Goal: Task Accomplishment & Management: Manage account settings

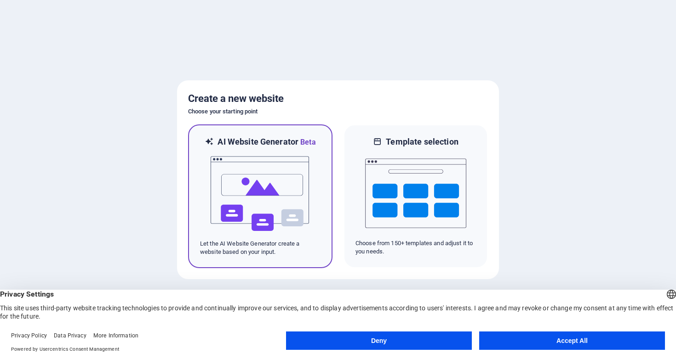
click at [279, 177] on img at bounding box center [260, 194] width 101 height 92
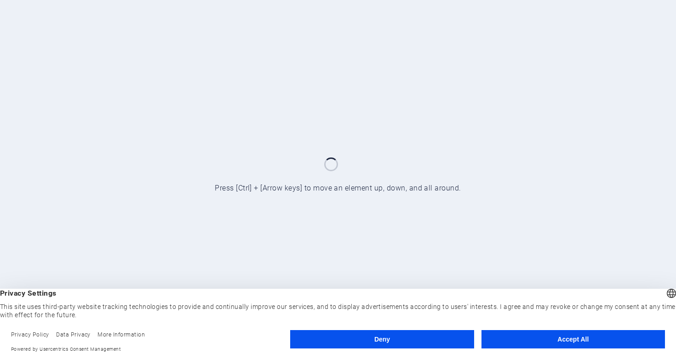
click at [523, 338] on button "Accept All" at bounding box center [572, 340] width 183 height 18
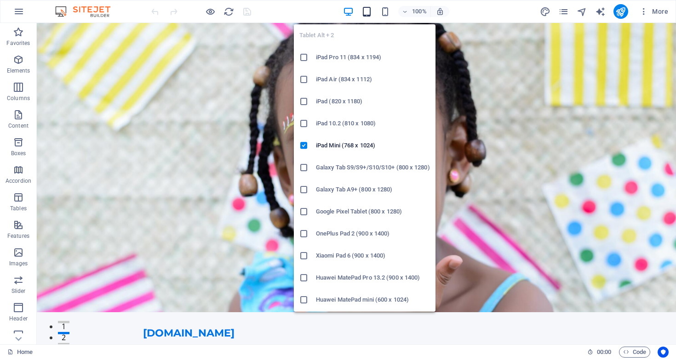
click at [368, 9] on icon "button" at bounding box center [366, 11] width 11 height 11
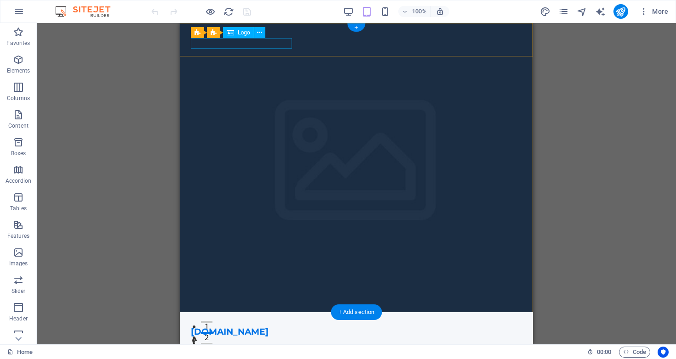
click at [239, 327] on div "[DOMAIN_NAME]" at bounding box center [356, 332] width 331 height 11
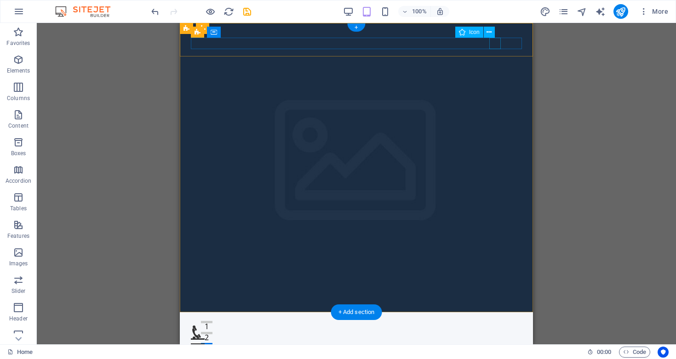
click at [497, 327] on figure at bounding box center [353, 332] width 324 height 11
click at [507, 327] on div "Menu" at bounding box center [356, 332] width 331 height 11
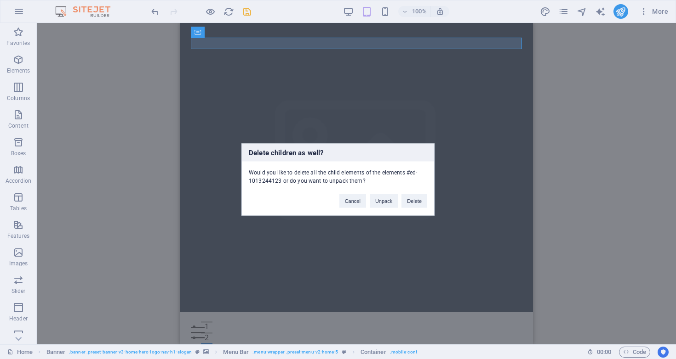
click at [508, 45] on div "Delete children as well? Would you like to delete all the child elements of the…" at bounding box center [338, 179] width 676 height 359
click at [411, 200] on button "Delete" at bounding box center [414, 201] width 26 height 14
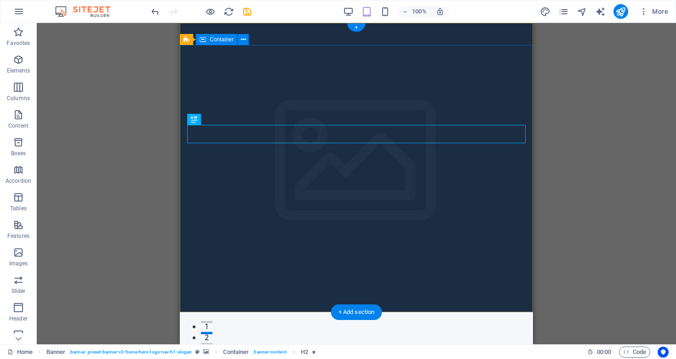
drag, startPoint x: 334, startPoint y: 83, endPoint x: 297, endPoint y: 255, distance: 176.4
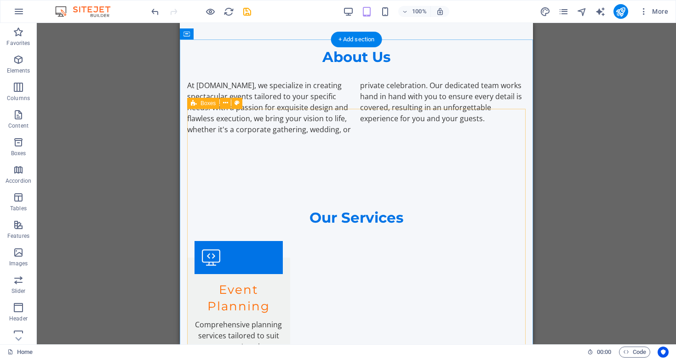
scroll to position [402, 0]
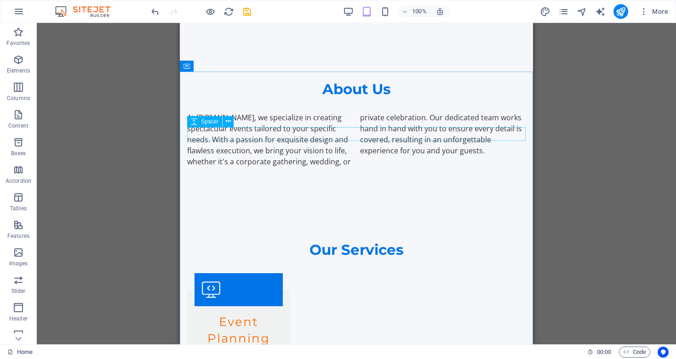
click at [209, 124] on span "Spacer" at bounding box center [209, 122] width 17 height 6
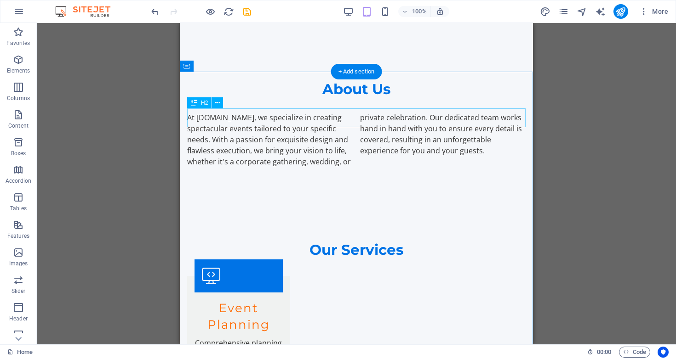
click at [210, 241] on div "Our Services" at bounding box center [356, 250] width 338 height 18
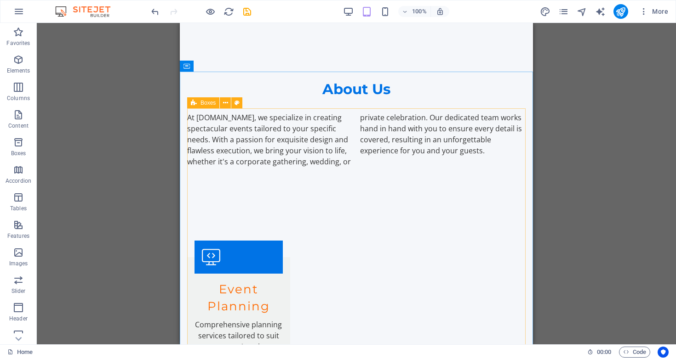
click at [205, 103] on span "Boxes" at bounding box center [207, 103] width 15 height 6
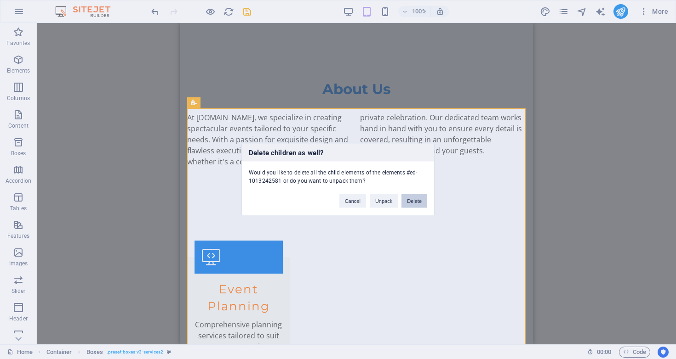
click at [411, 199] on button "Delete" at bounding box center [414, 201] width 26 height 14
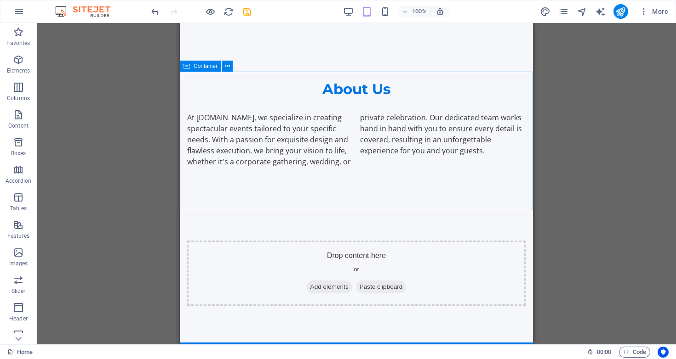
click at [204, 67] on span "Container" at bounding box center [206, 66] width 24 height 6
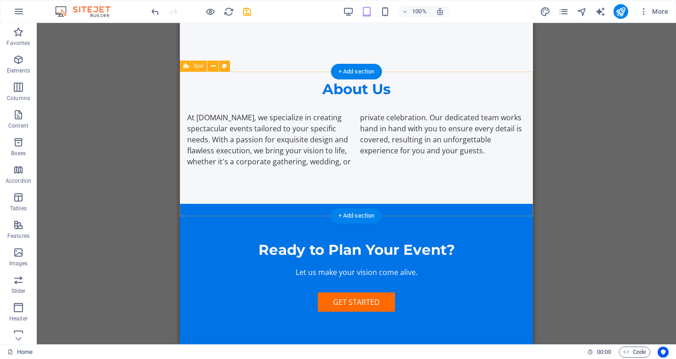
click at [212, 204] on div "Ready to Plan Your Event? Let us make your vision come alive. Get Started" at bounding box center [356, 276] width 353 height 144
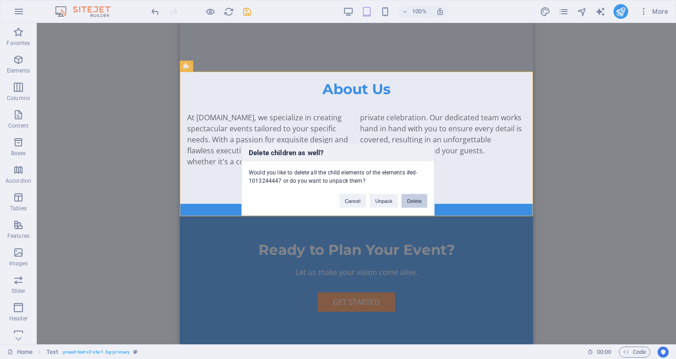
click at [417, 205] on button "Delete" at bounding box center [414, 201] width 26 height 14
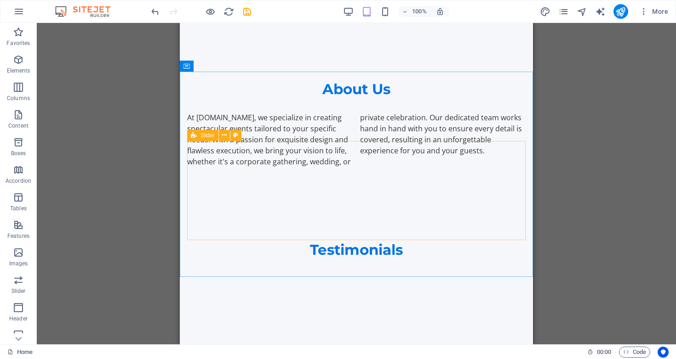
click at [196, 138] on icon at bounding box center [194, 135] width 6 height 11
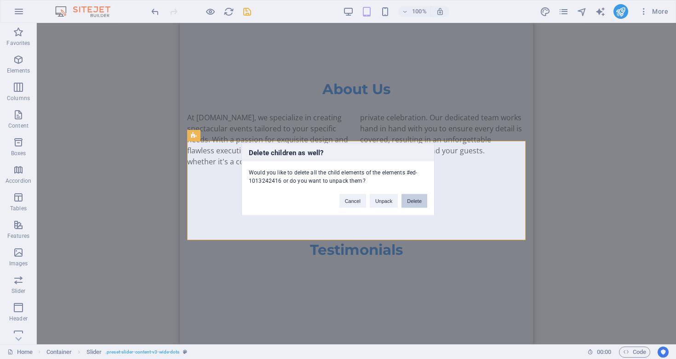
click at [422, 198] on button "Delete" at bounding box center [414, 201] width 26 height 14
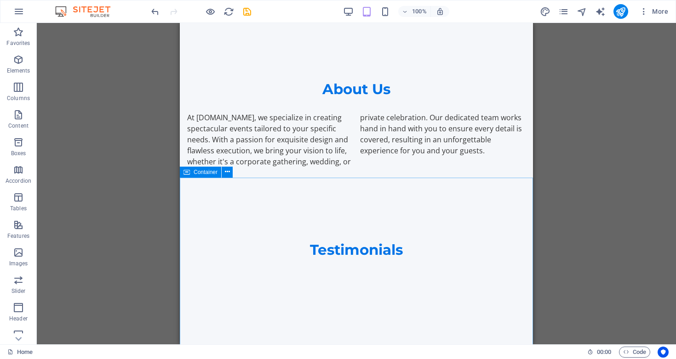
click at [210, 171] on span "Container" at bounding box center [206, 173] width 24 height 6
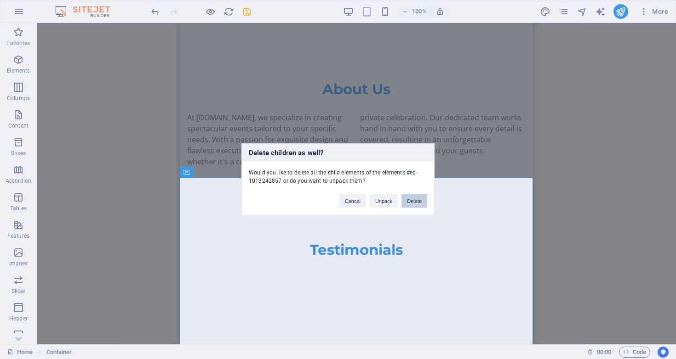
click at [415, 202] on button "Delete" at bounding box center [414, 201] width 26 height 14
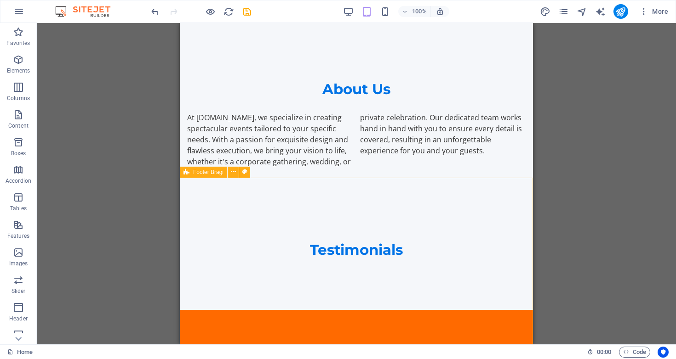
click at [187, 172] on icon at bounding box center [186, 172] width 6 height 11
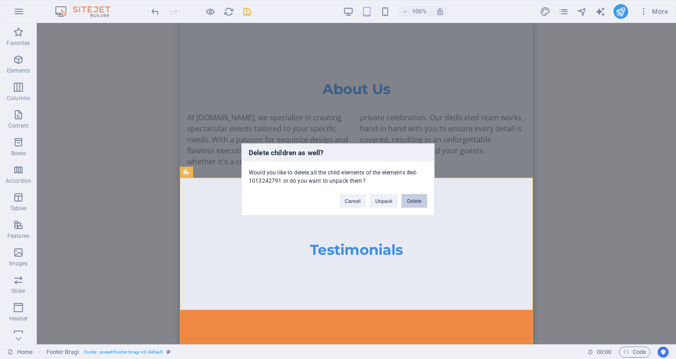
click at [416, 200] on button "Delete" at bounding box center [414, 201] width 26 height 14
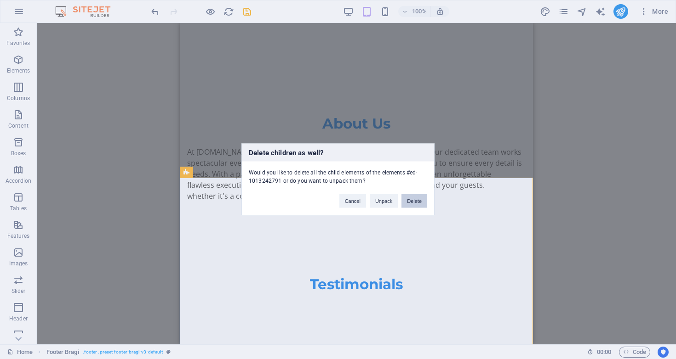
scroll to position [234, 0]
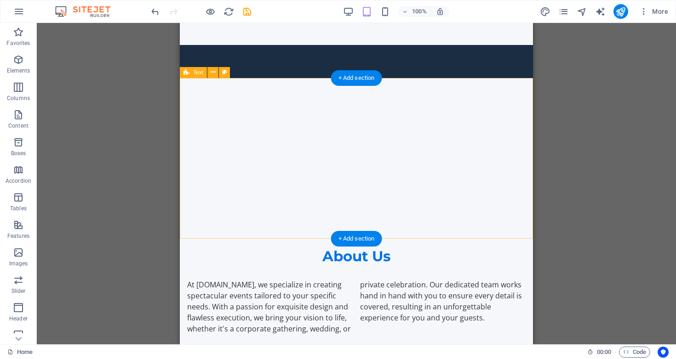
click at [205, 211] on div "About Us At dominotournament.id, we specialize in creating spectacular events t…" at bounding box center [356, 291] width 353 height 161
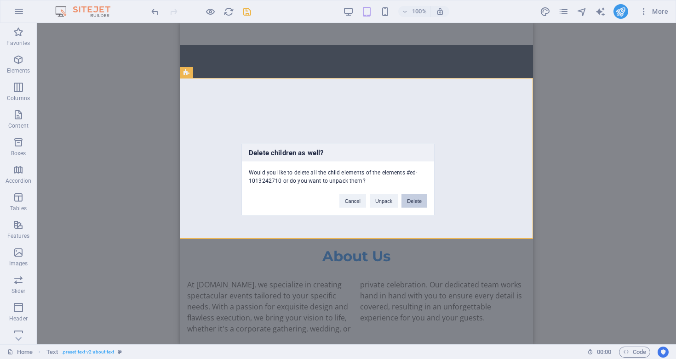
click at [415, 200] on button "Delete" at bounding box center [414, 201] width 26 height 14
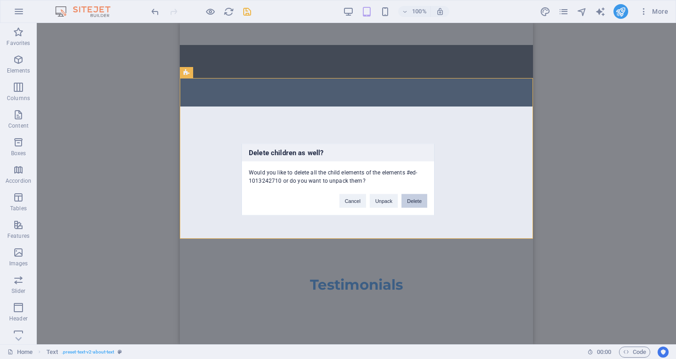
scroll to position [74, 0]
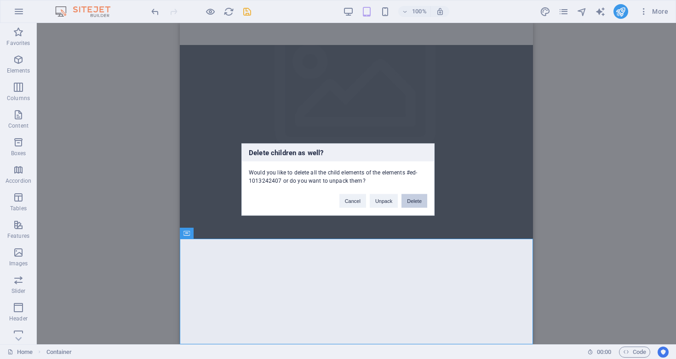
click at [412, 201] on button "Delete" at bounding box center [414, 201] width 26 height 14
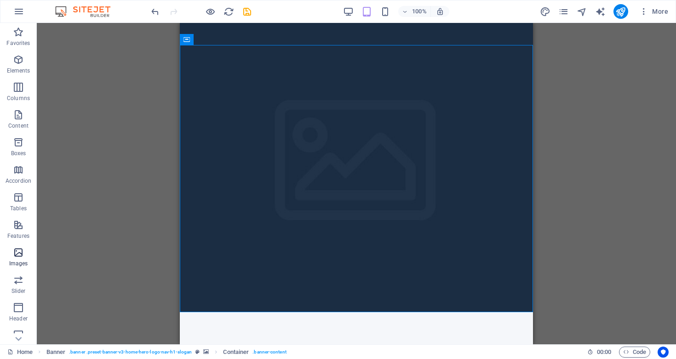
click at [17, 255] on icon "button" at bounding box center [18, 252] width 11 height 11
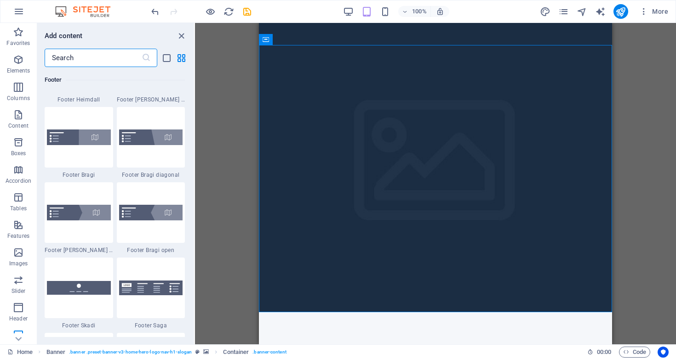
scroll to position [5850, 0]
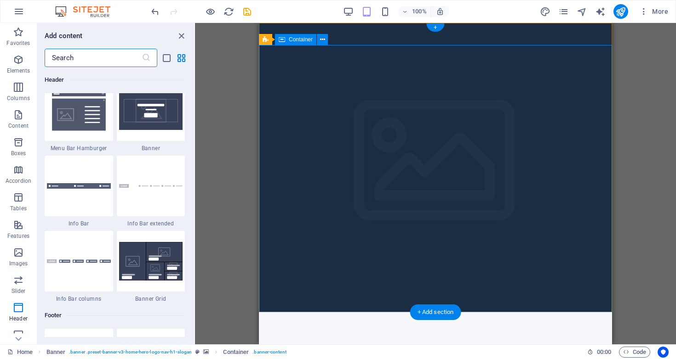
click at [323, 40] on icon at bounding box center [322, 40] width 5 height 10
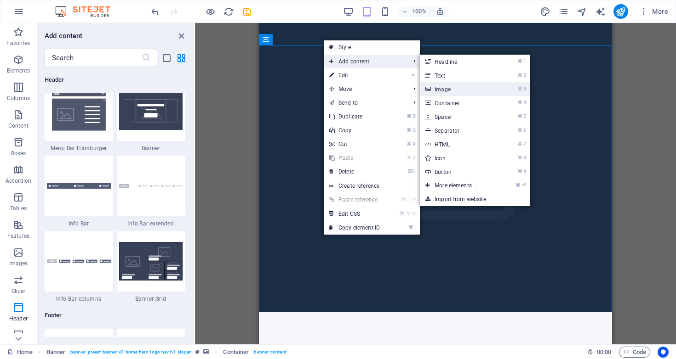
click at [461, 87] on link "⌘ 3 Image" at bounding box center [458, 89] width 76 height 14
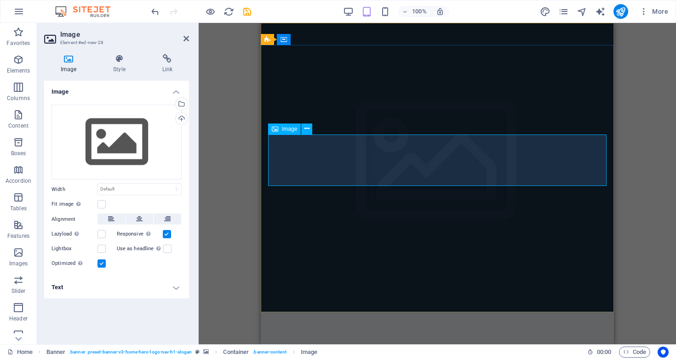
click at [138, 218] on icon at bounding box center [139, 219] width 6 height 11
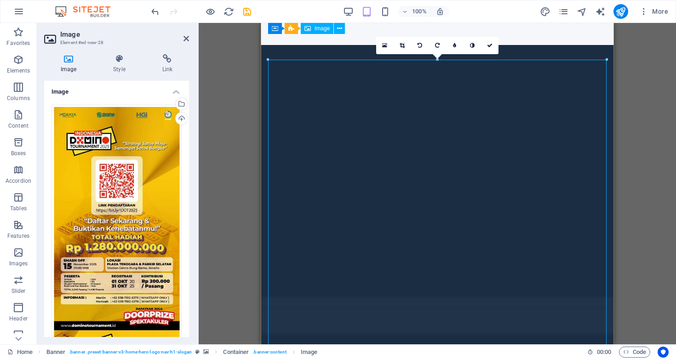
scroll to position [0, 0]
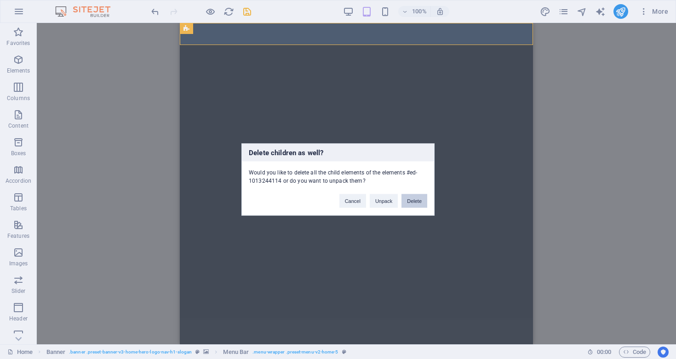
click at [415, 199] on button "Delete" at bounding box center [414, 201] width 26 height 14
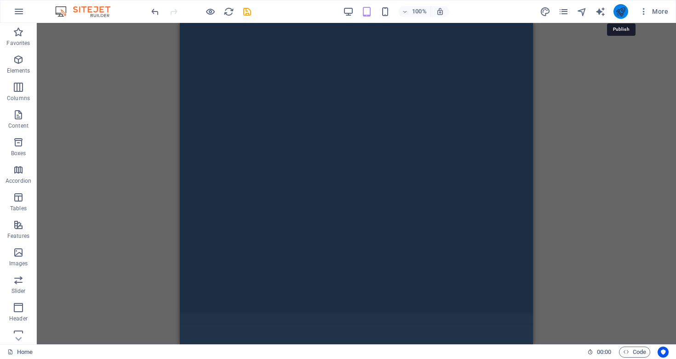
click at [621, 11] on icon "publish" at bounding box center [620, 11] width 11 height 11
